Goal: Transaction & Acquisition: Purchase product/service

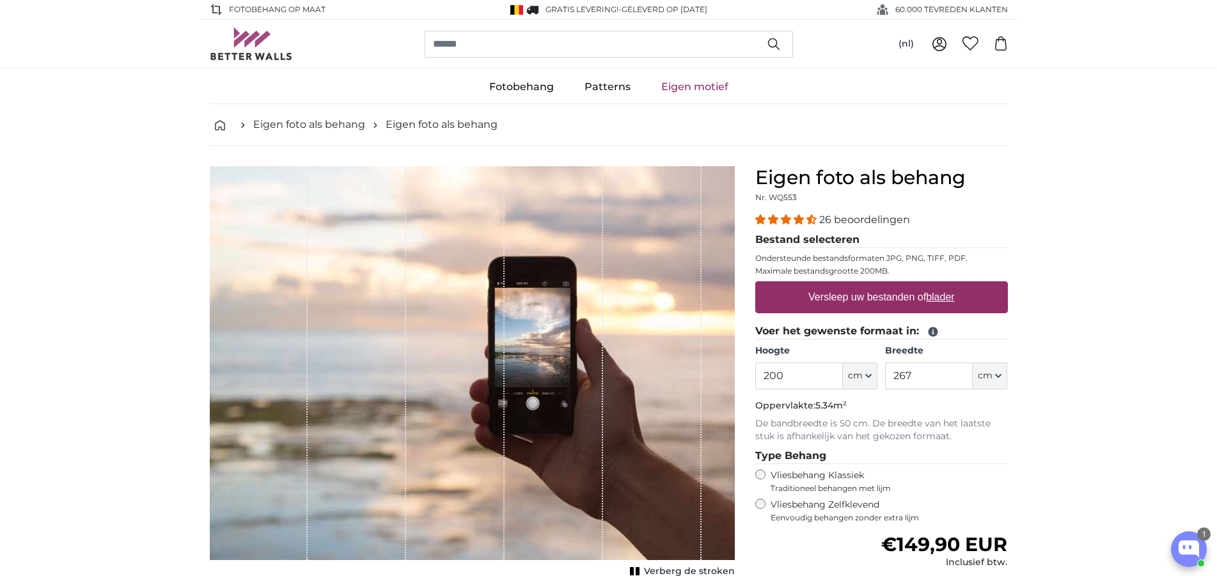
click at [938, 296] on u "blader" at bounding box center [940, 297] width 28 height 11
click at [938, 285] on input "Versleep uw bestanden of blader" at bounding box center [881, 283] width 253 height 4
type input "**********"
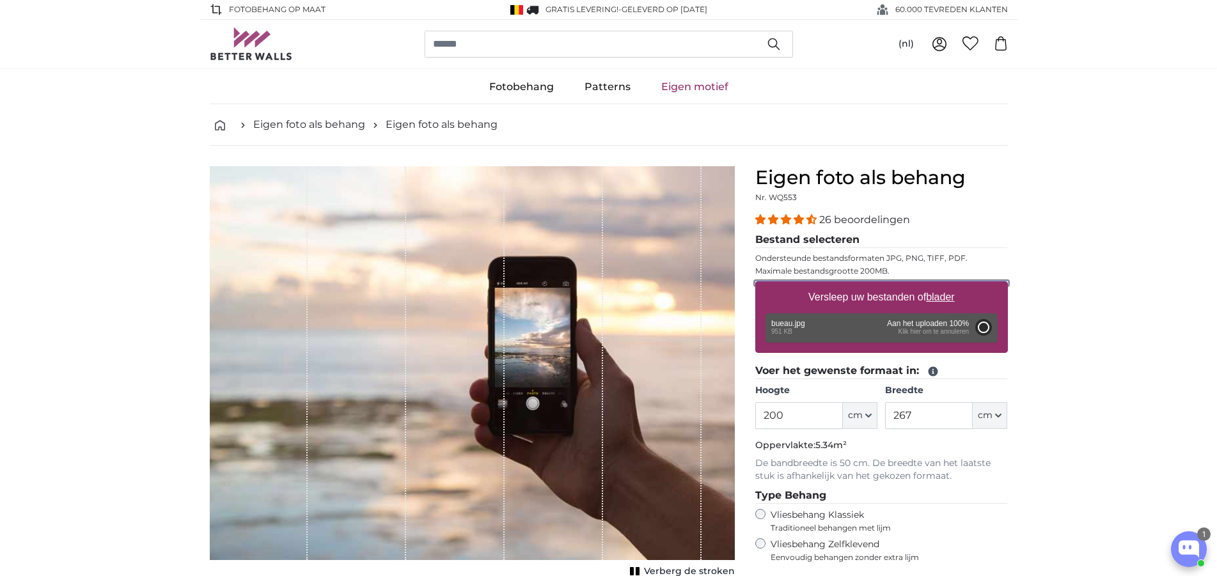
type input "110"
type input "146.3"
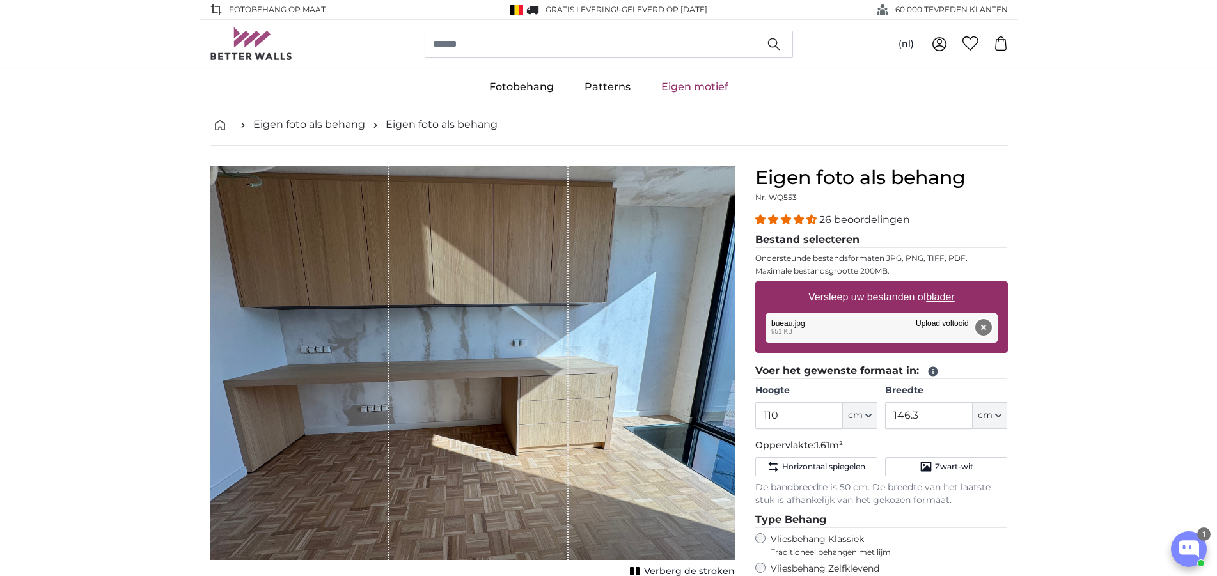
click at [981, 325] on button "Verwijderen" at bounding box center [982, 327] width 17 height 17
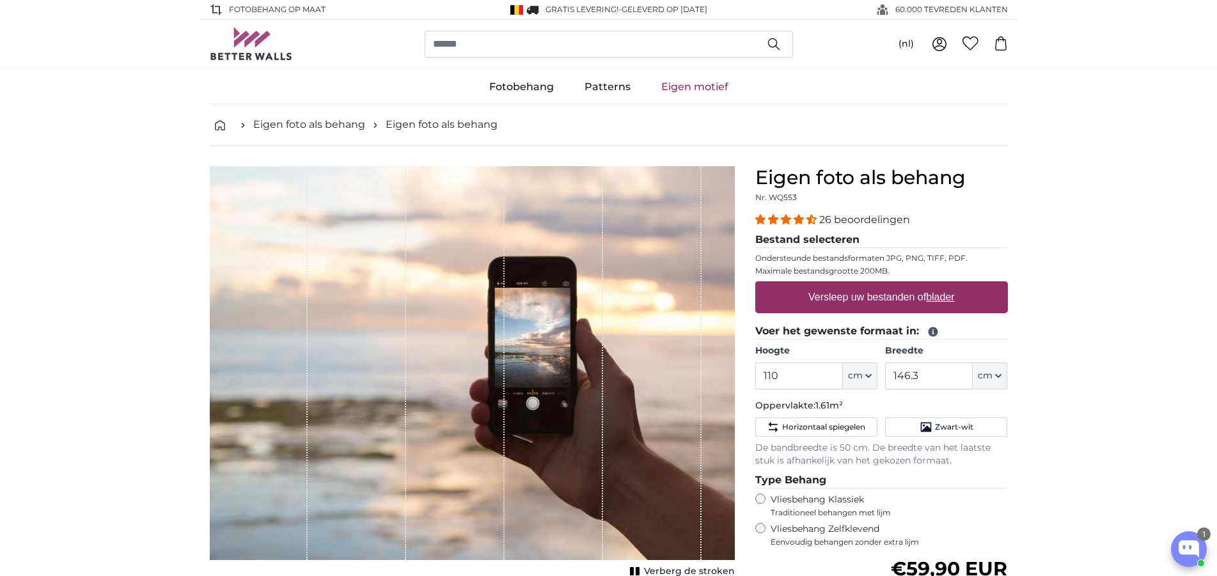
click at [940, 296] on u "blader" at bounding box center [940, 297] width 28 height 11
click at [940, 285] on input "Versleep uw bestanden of blader" at bounding box center [881, 283] width 253 height 4
type input "**********"
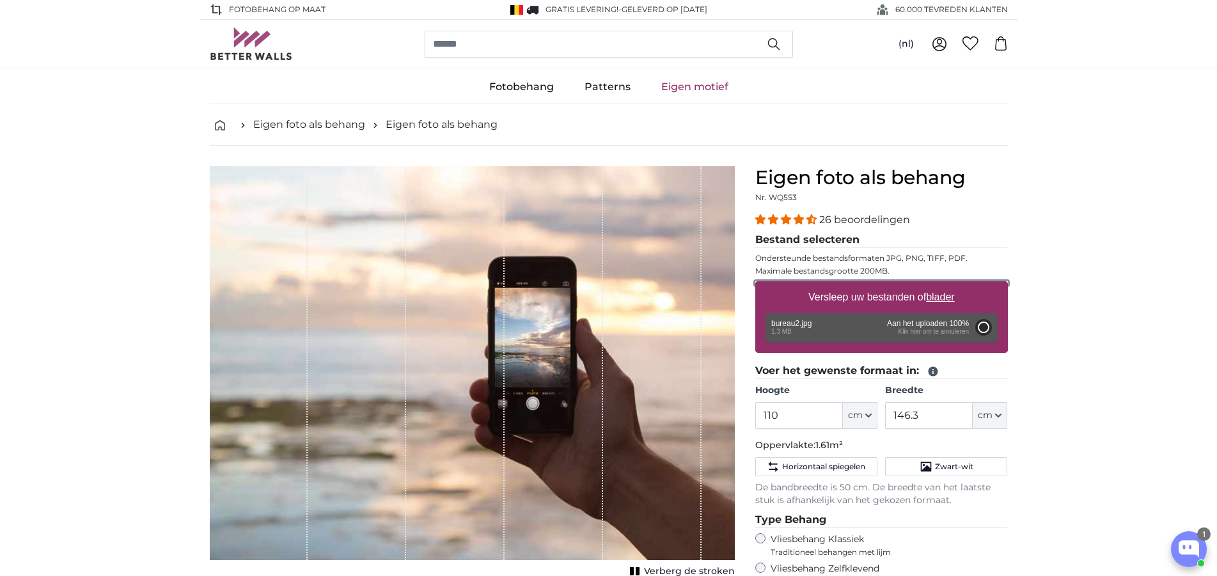
type input "192.2"
type input "173"
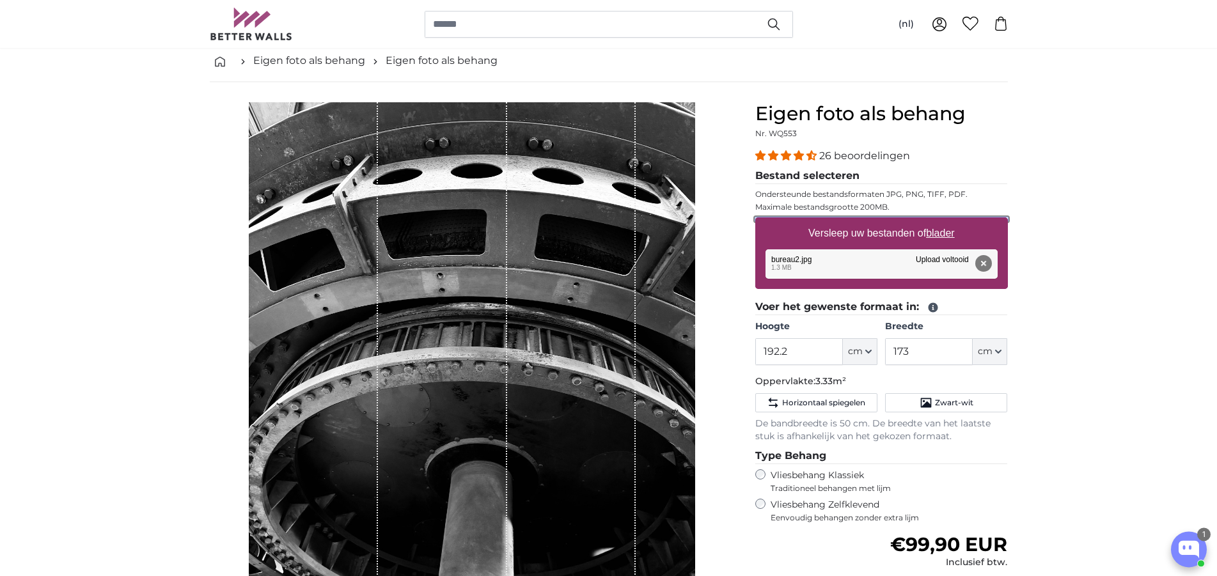
scroll to position [130, 0]
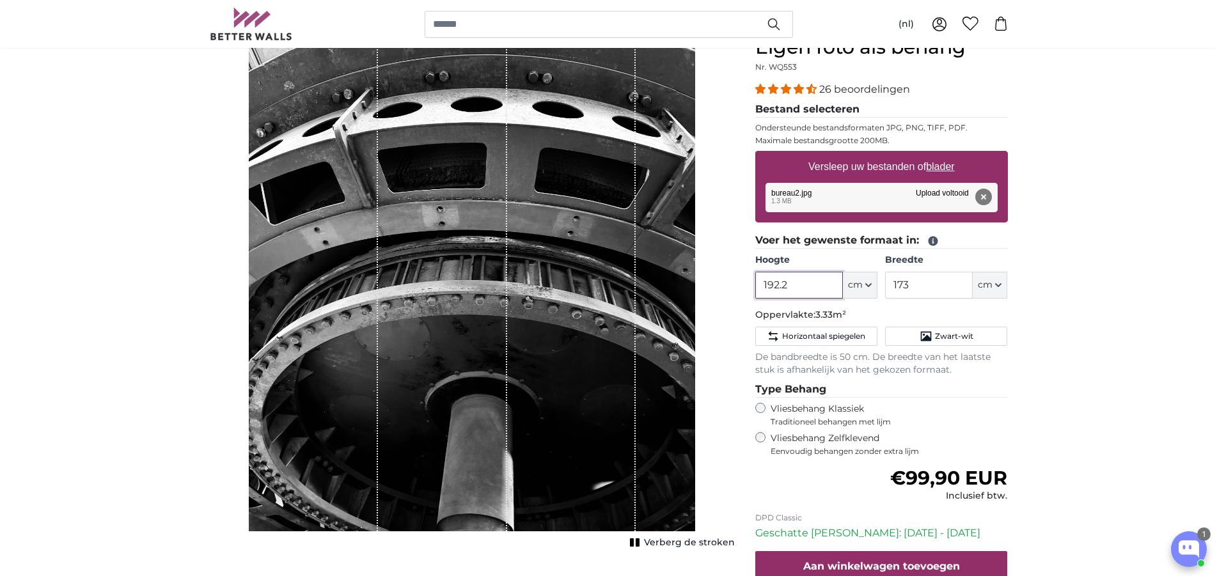
drag, startPoint x: 798, startPoint y: 284, endPoint x: 748, endPoint y: 284, distance: 50.5
click at [755, 284] on input "192.2" at bounding box center [799, 285] width 88 height 27
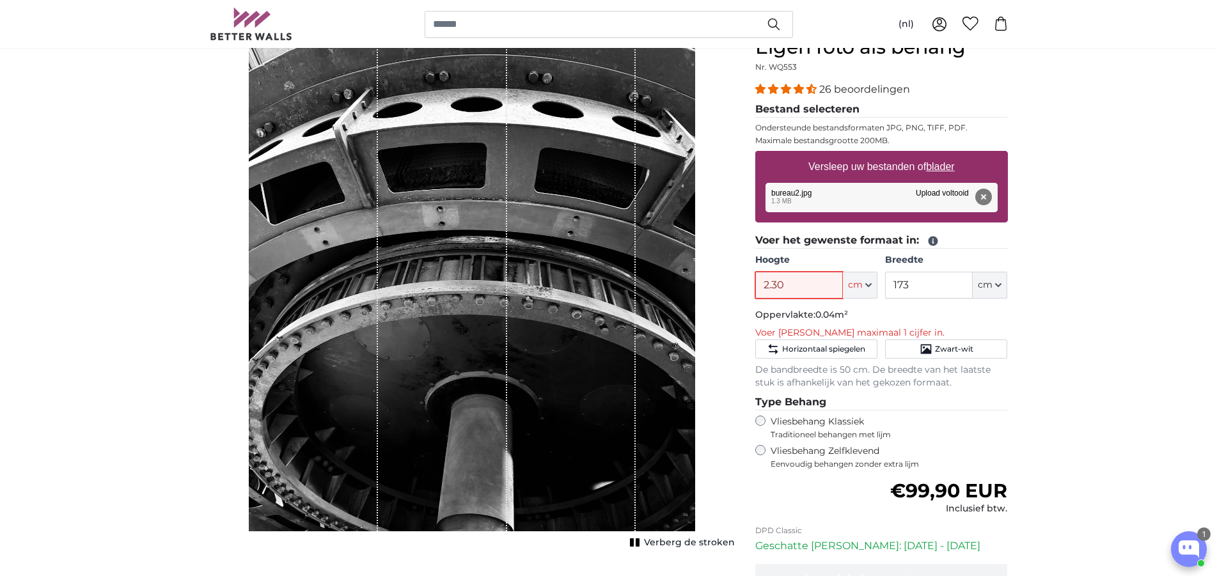
drag, startPoint x: 770, startPoint y: 281, endPoint x: 946, endPoint y: 295, distance: 176.4
click at [772, 281] on input "2.30" at bounding box center [799, 285] width 88 height 27
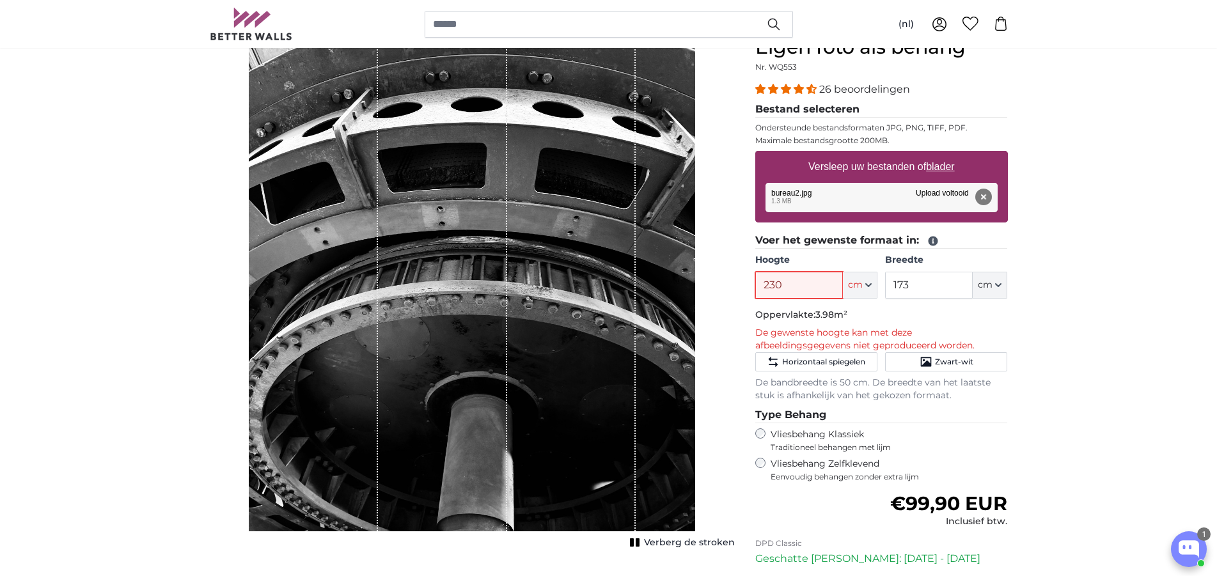
type input "230"
click at [926, 281] on input "173" at bounding box center [929, 285] width 88 height 27
click at [922, 281] on input "173" at bounding box center [929, 285] width 88 height 27
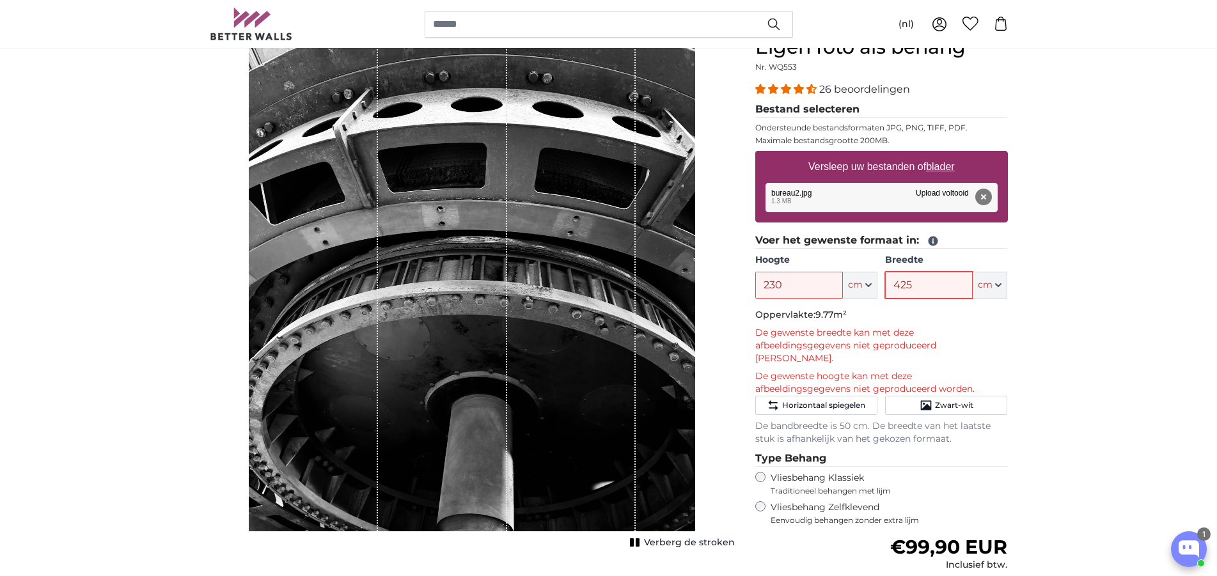
type input "425"
click at [872, 282] on button "cm" at bounding box center [860, 285] width 35 height 27
click at [826, 400] on span "Horizontaal spiegelen" at bounding box center [823, 405] width 83 height 10
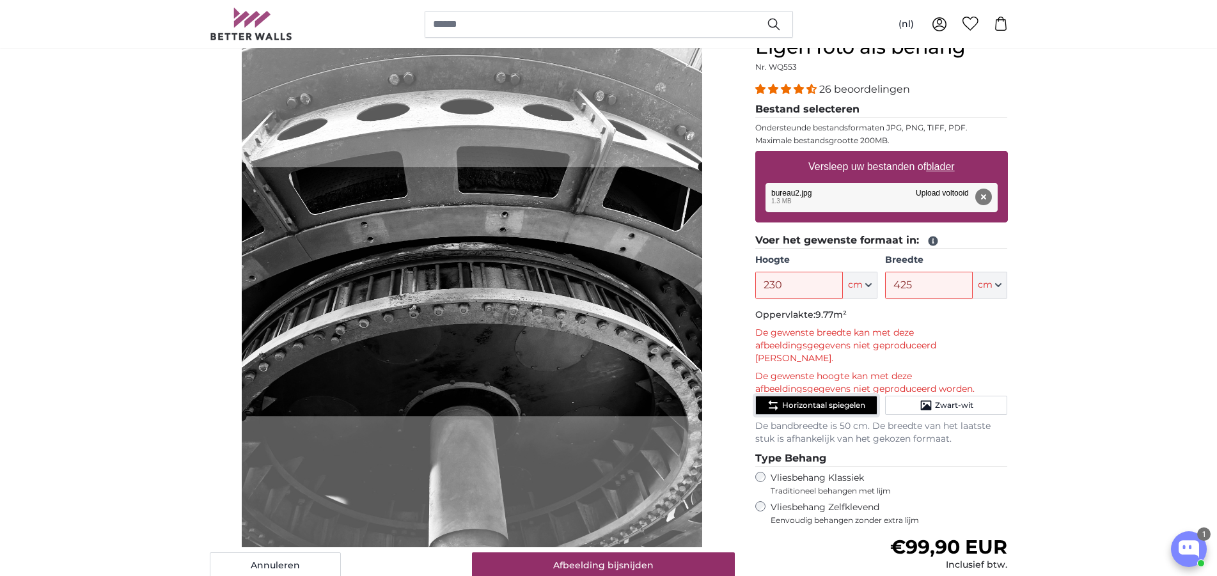
scroll to position [196, 0]
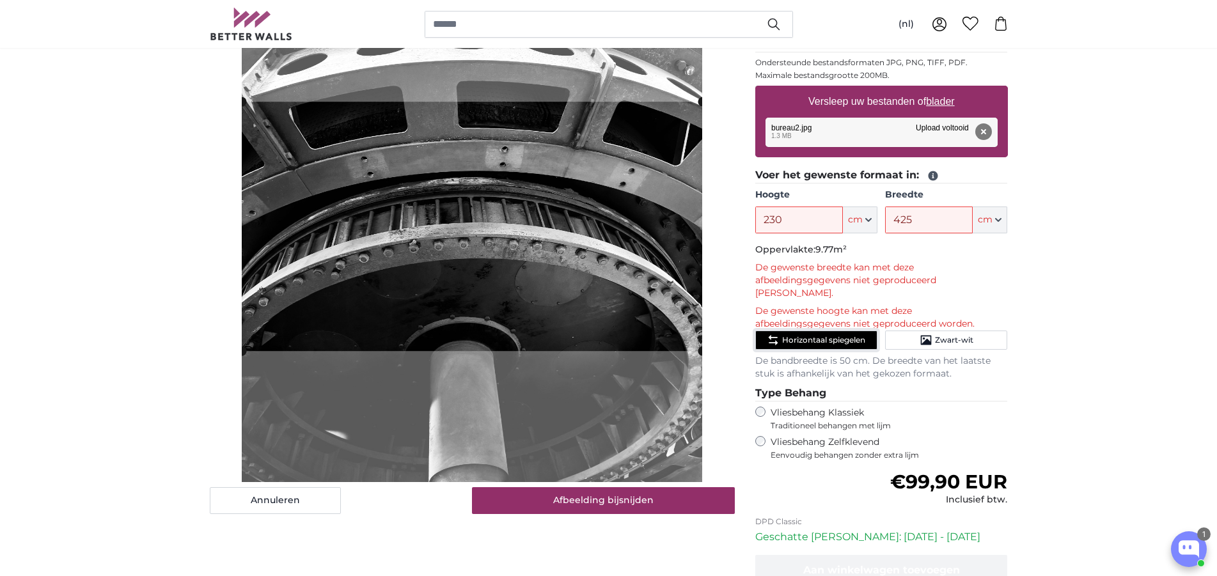
click at [499, 200] on cropper-handle at bounding box center [472, 226] width 460 height 249
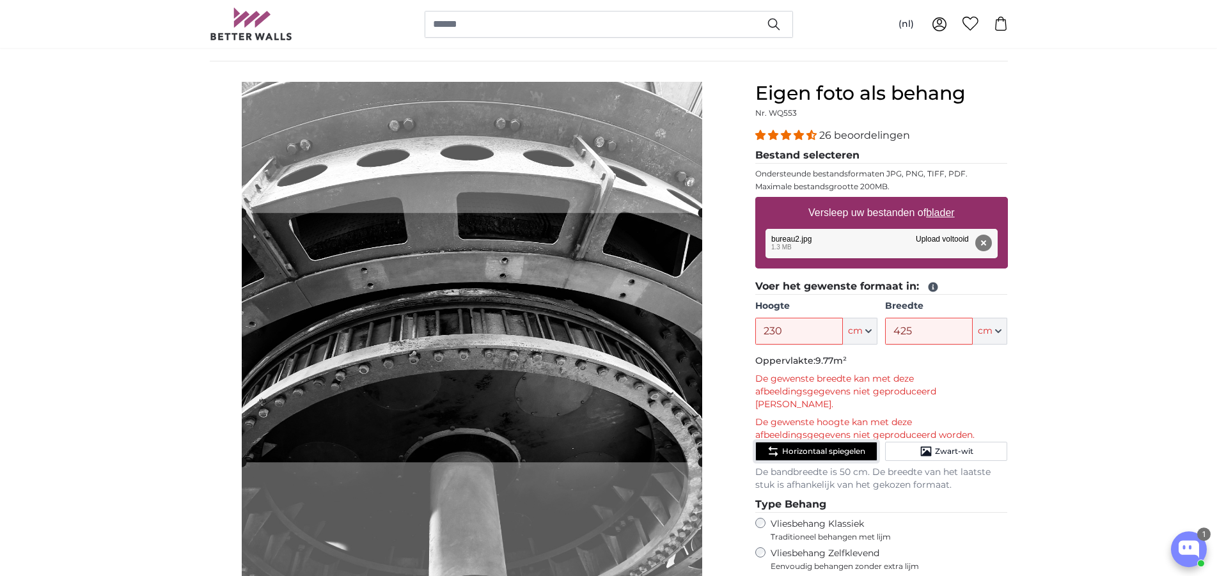
scroll to position [65, 0]
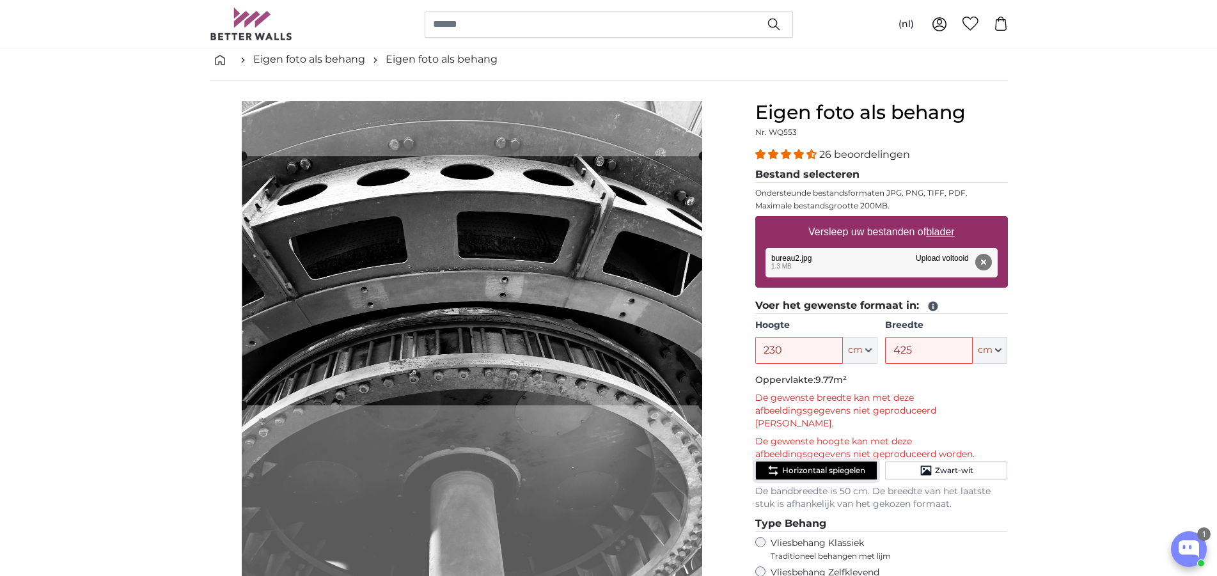
click at [506, 274] on cropper-handle at bounding box center [472, 280] width 460 height 249
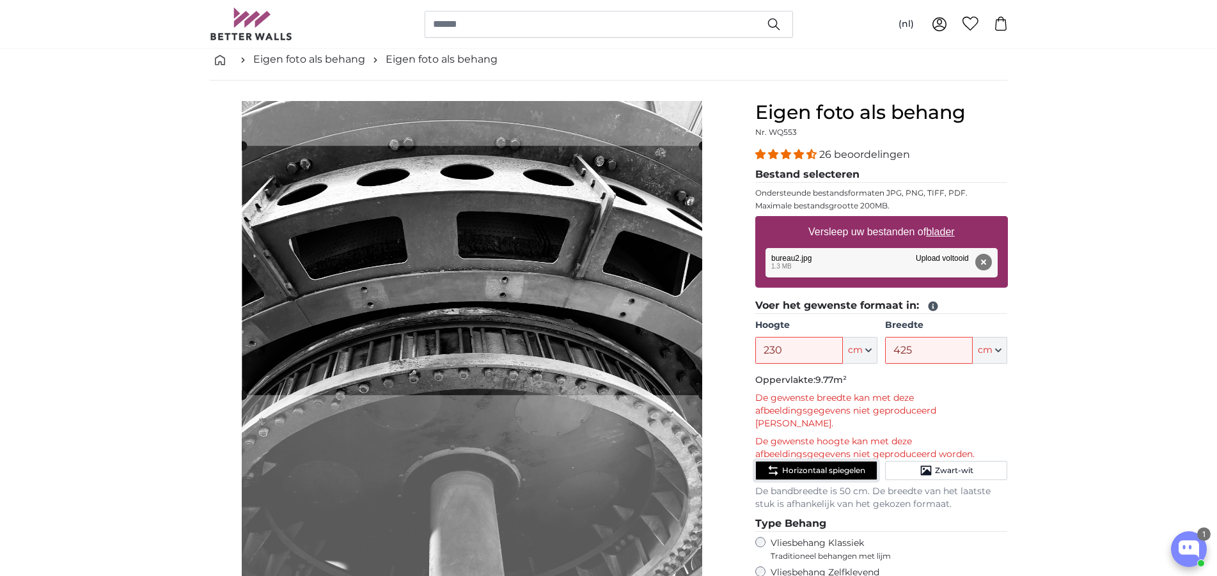
click at [509, 265] on cropper-handle at bounding box center [472, 270] width 460 height 249
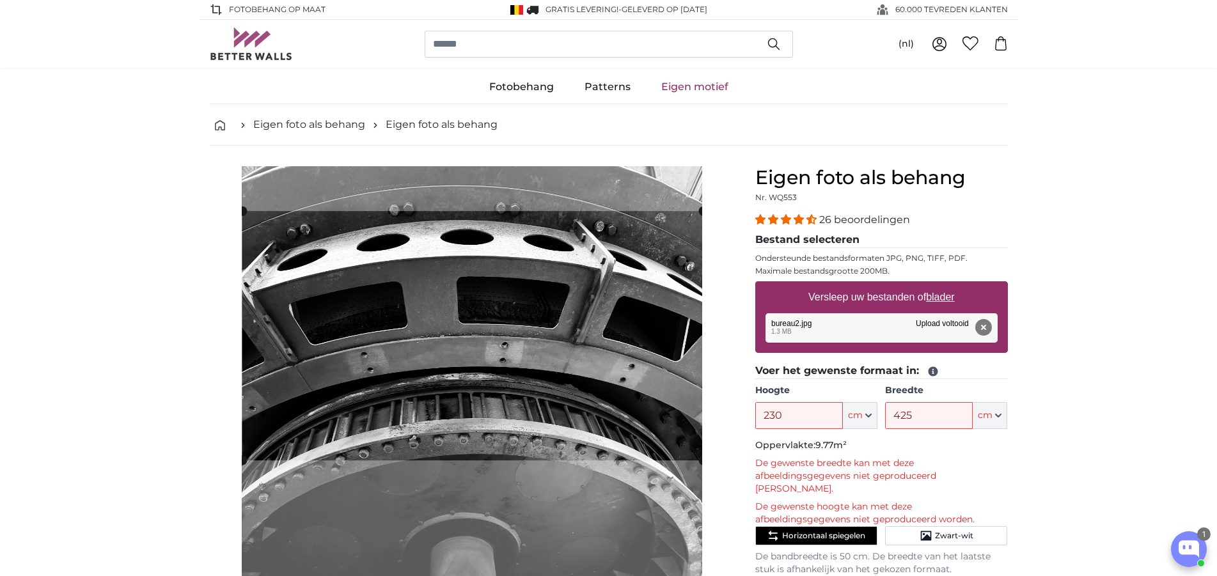
scroll to position [196, 0]
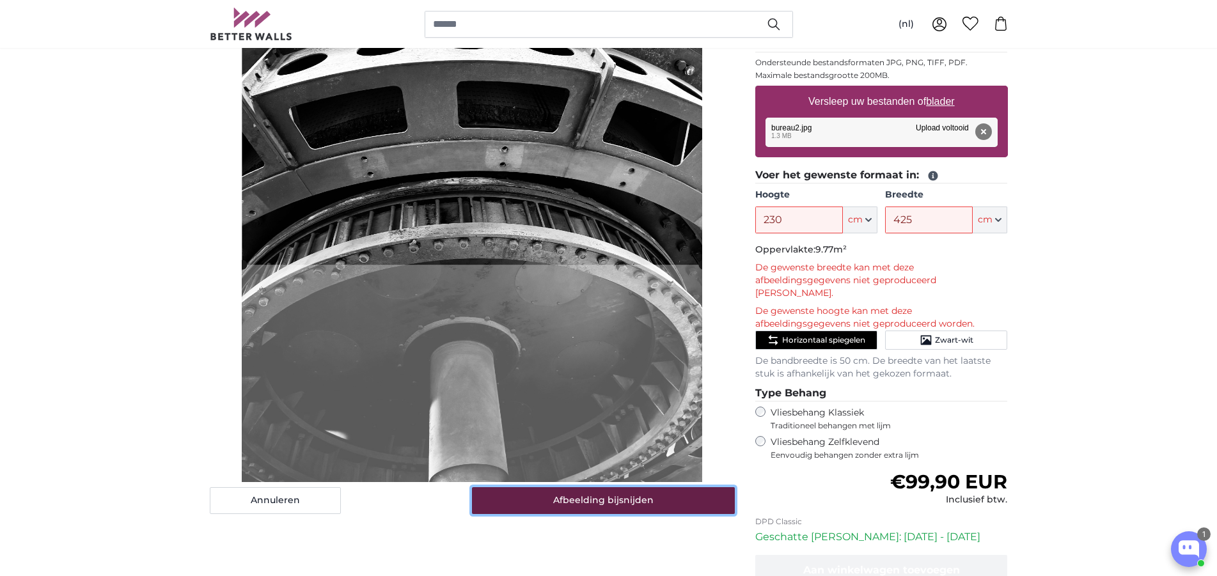
click at [575, 504] on button "Afbeelding bijsnijden" at bounding box center [603, 500] width 263 height 27
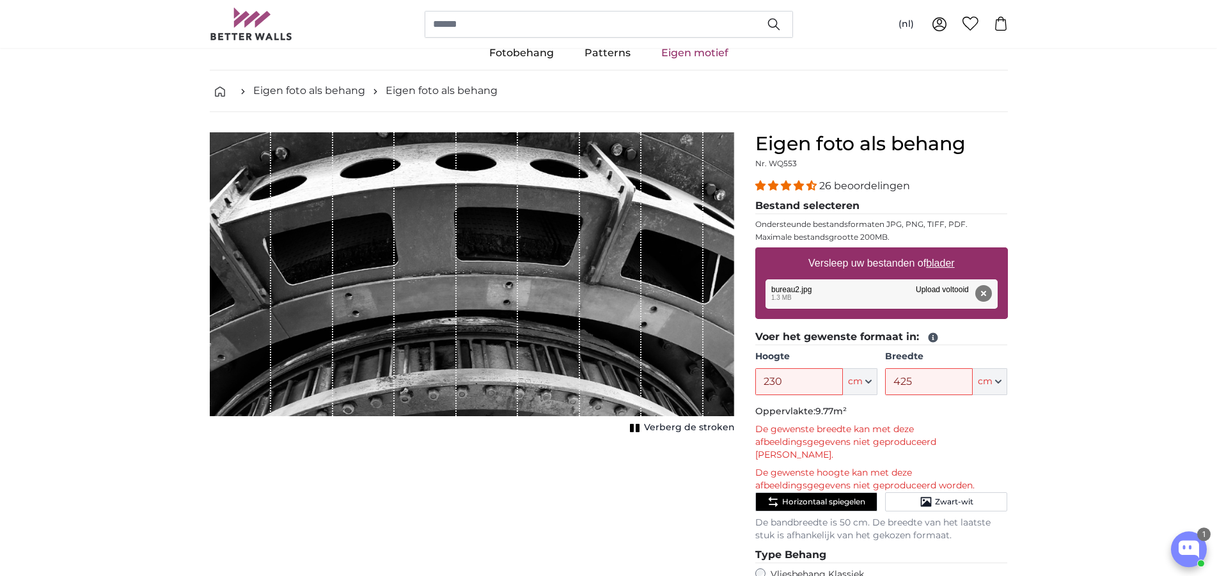
scroll to position [0, 0]
